Goal: Find specific page/section: Find specific page/section

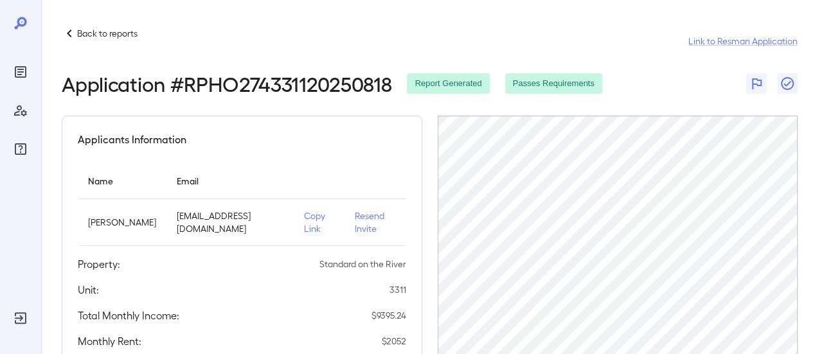
scroll to position [114, 0]
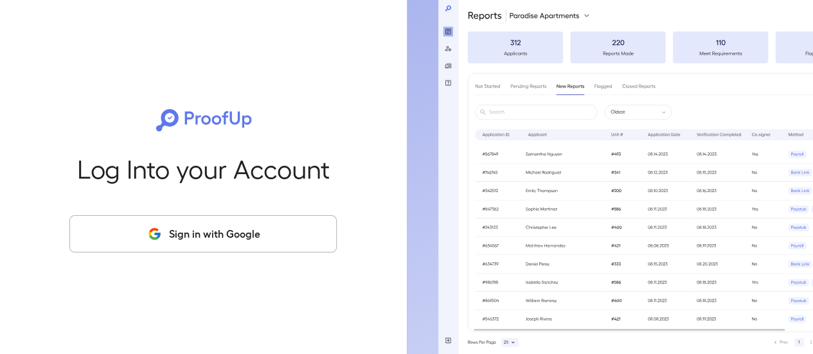
click at [194, 236] on button "Sign in with Google" at bounding box center [202, 233] width 267 height 37
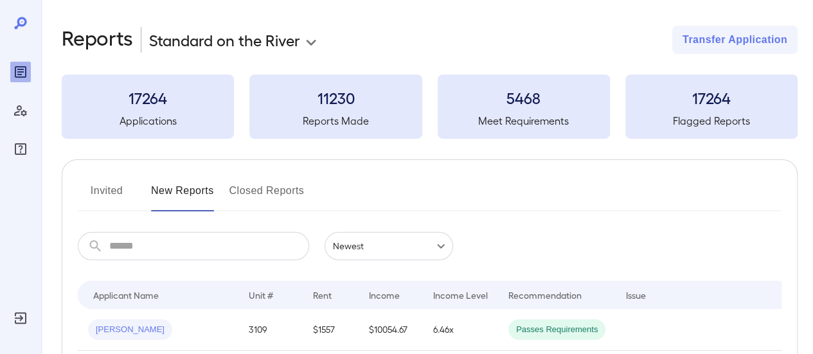
click at [190, 248] on input "text" at bounding box center [209, 246] width 200 height 28
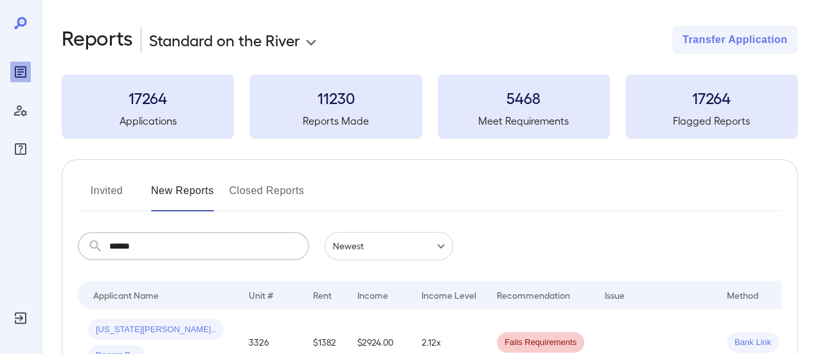
scroll to position [114, 0]
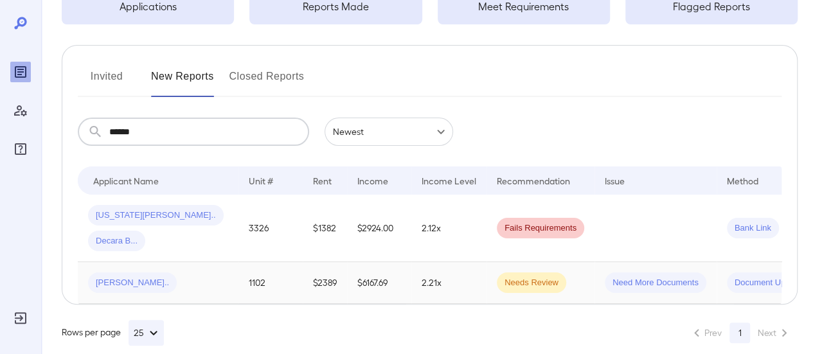
type input "******"
click at [233, 262] on td "Walter q..." at bounding box center [158, 283] width 161 height 42
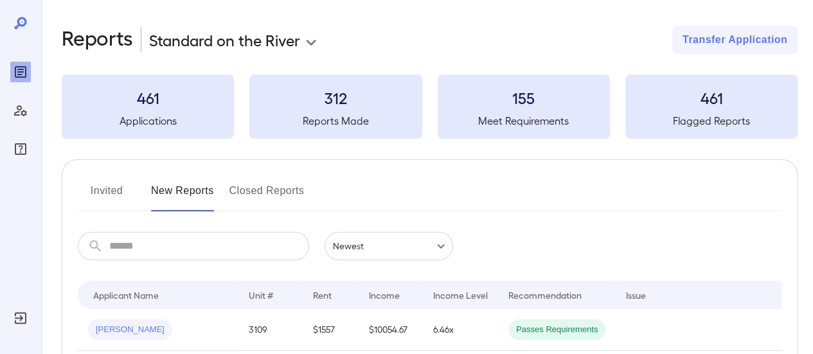
click at [158, 247] on input "text" at bounding box center [209, 246] width 200 height 28
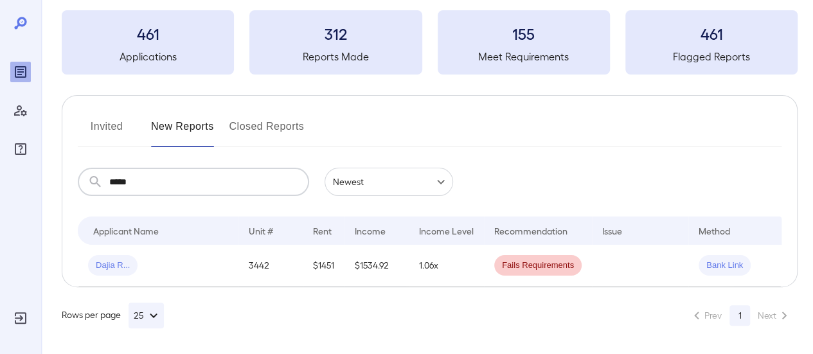
scroll to position [73, 0]
type input "*****"
click at [372, 250] on td "$1534.92" at bounding box center [377, 266] width 64 height 42
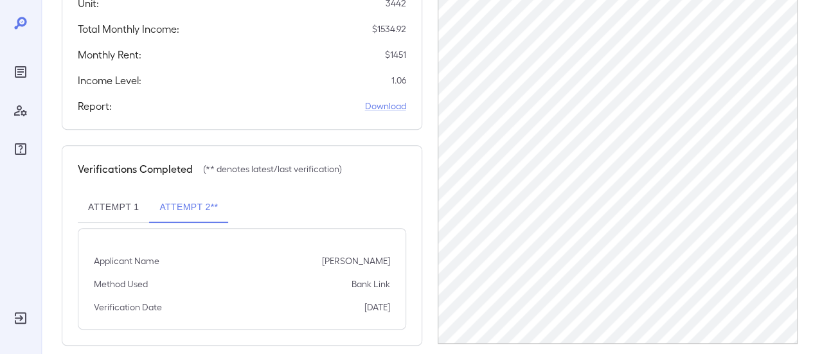
scroll to position [302, 0]
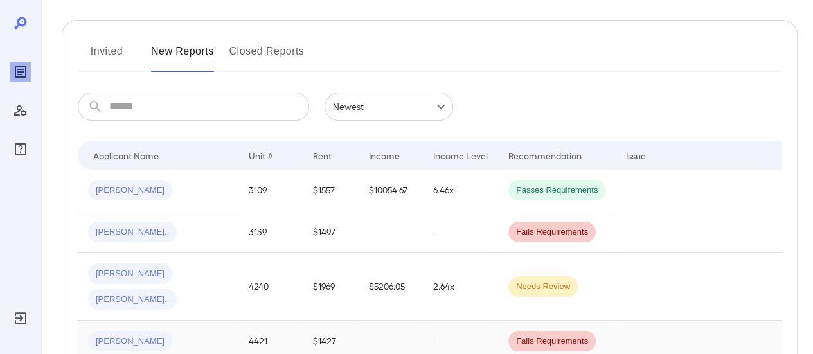
scroll to position [202, 0]
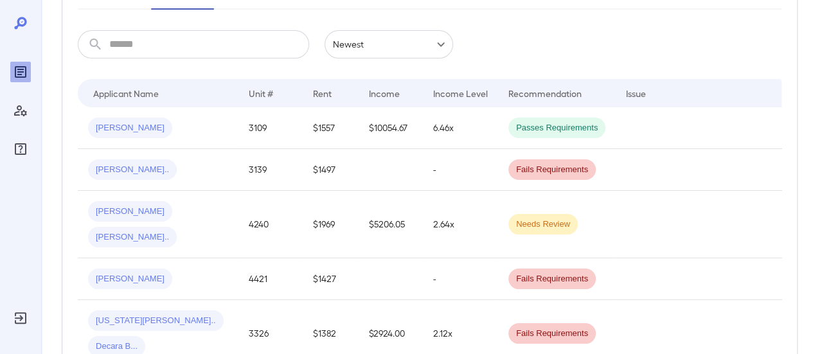
click at [185, 44] on input "text" at bounding box center [209, 44] width 200 height 28
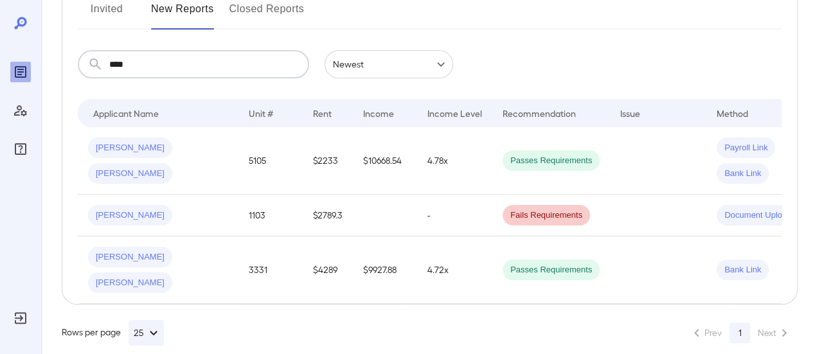
scroll to position [99, 0]
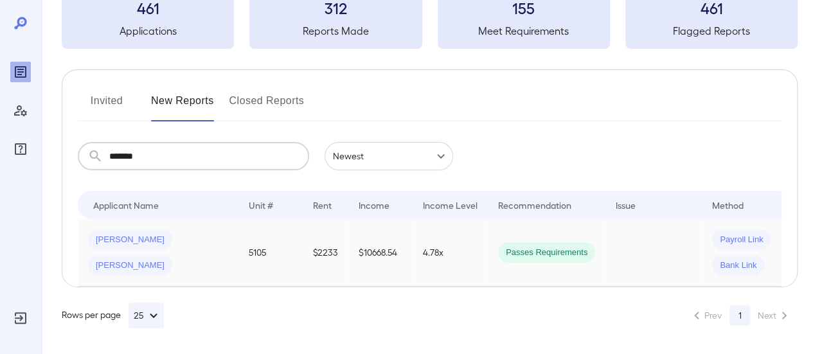
type input "*******"
click at [420, 253] on td "4.78x" at bounding box center [450, 253] width 75 height 68
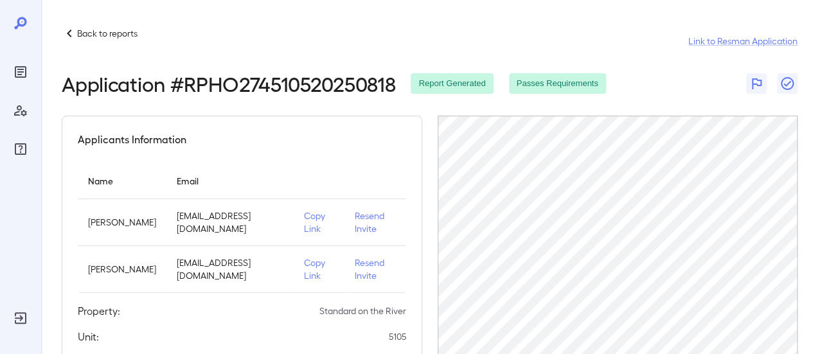
scroll to position [99, 0]
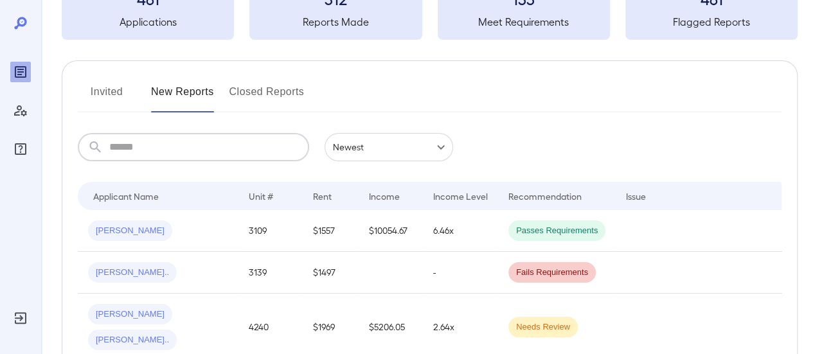
click at [134, 147] on input "text" at bounding box center [209, 147] width 200 height 28
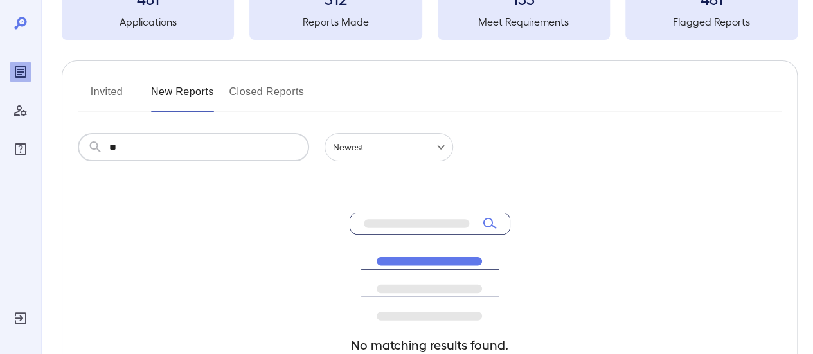
type input "**"
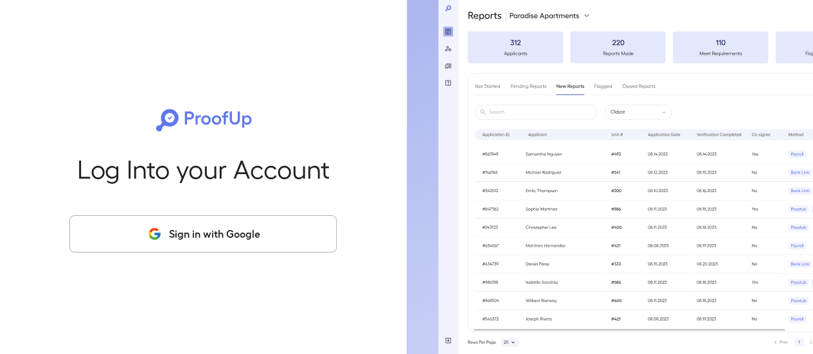
click at [203, 221] on button "Sign in with Google" at bounding box center [202, 233] width 267 height 37
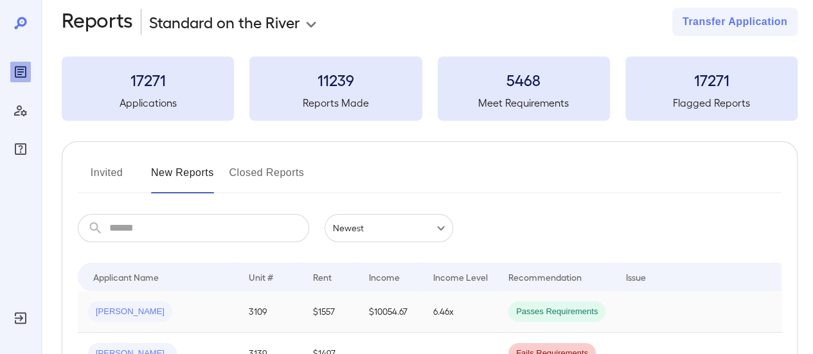
scroll to position [129, 0]
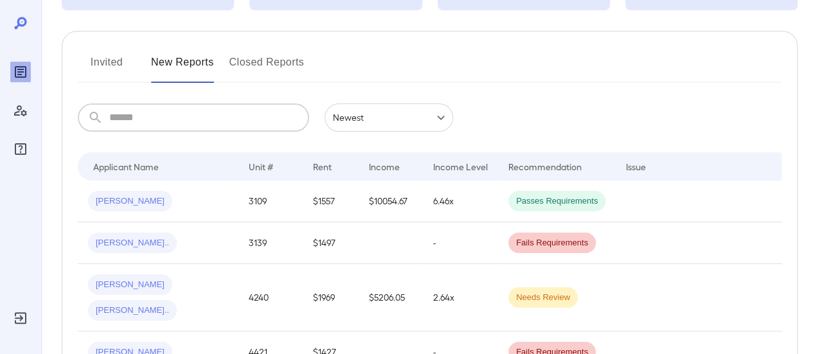
click at [138, 125] on input "text" at bounding box center [209, 118] width 200 height 28
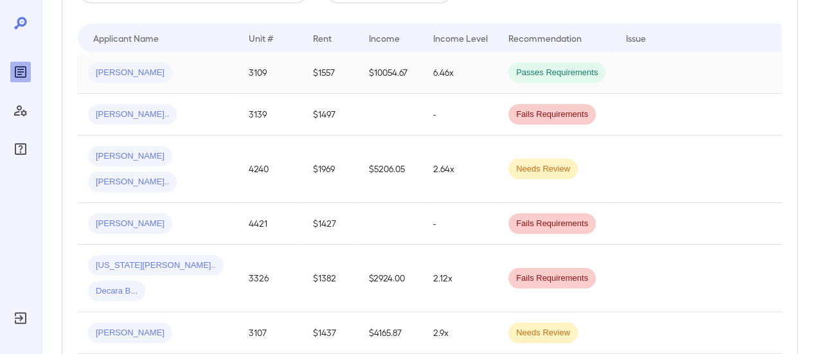
scroll to position [0, 0]
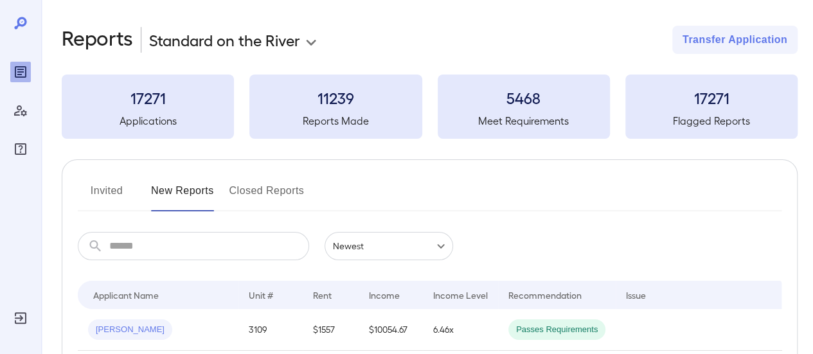
drag, startPoint x: 135, startPoint y: 253, endPoint x: 141, endPoint y: 249, distance: 7.3
click at [135, 253] on input "text" at bounding box center [209, 246] width 200 height 28
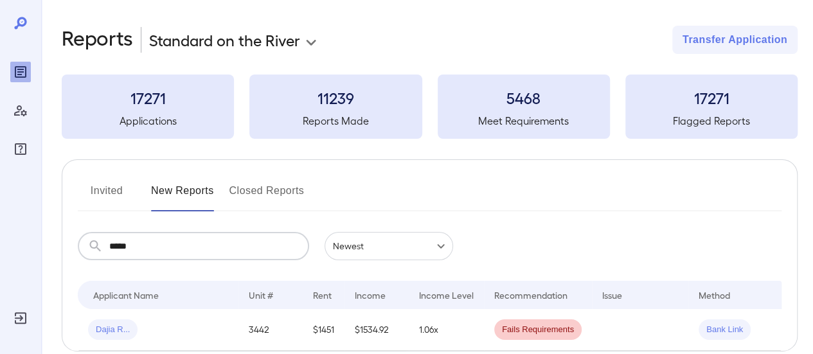
type input "*****"
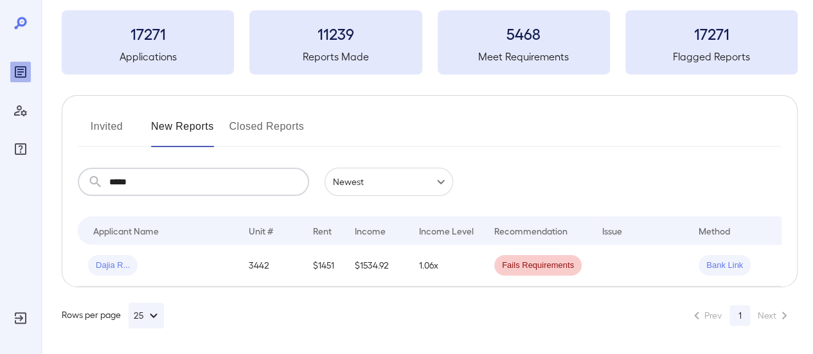
click at [149, 255] on div "Dajia R..." at bounding box center [158, 265] width 140 height 21
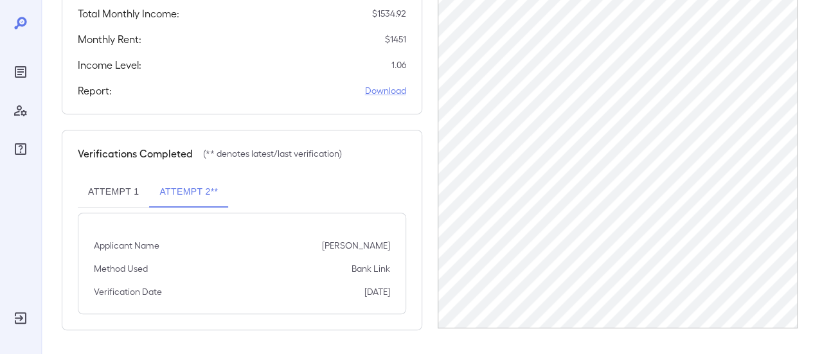
scroll to position [45, 0]
